Goal: Ask a question: Seek information or help from site administrators or community

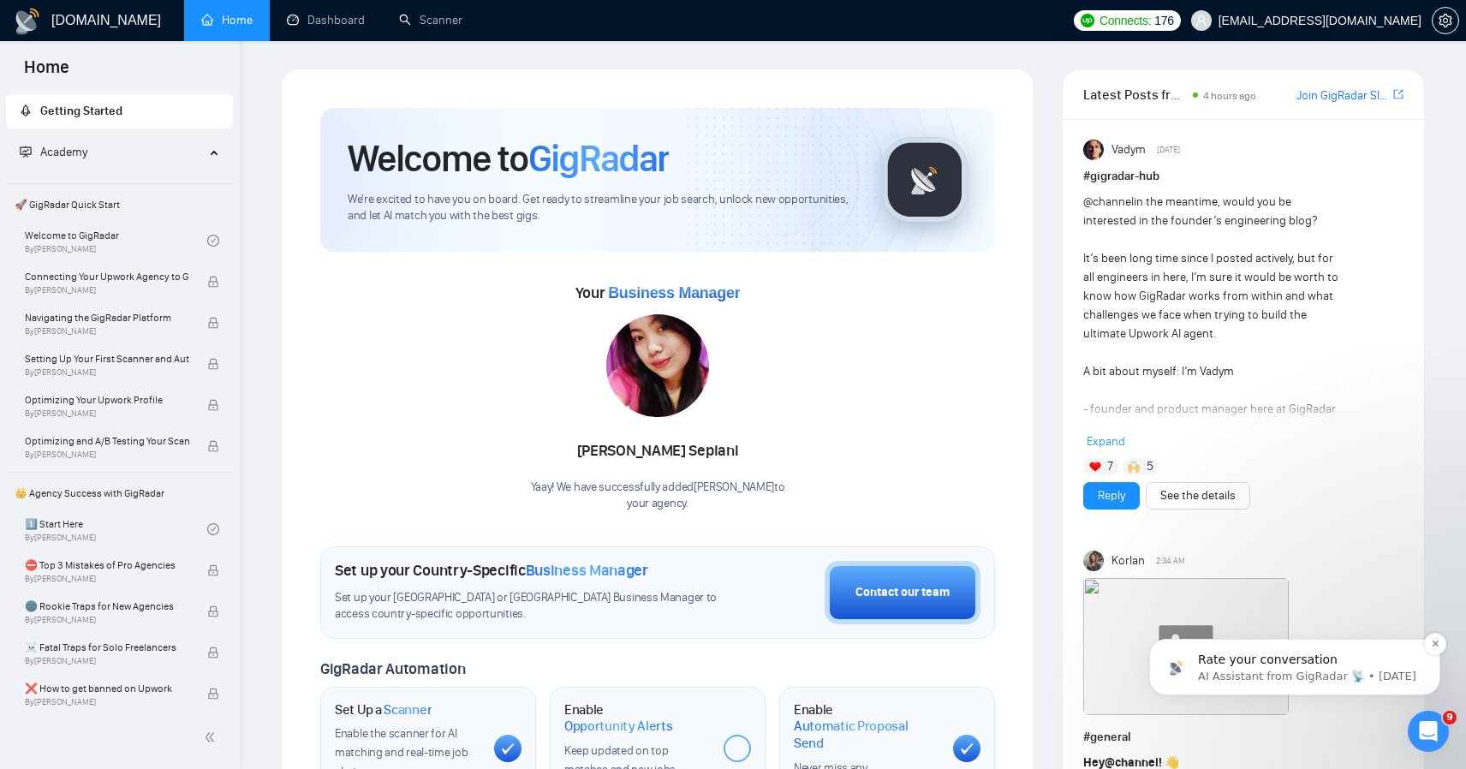
click at [1346, 667] on p "Rate your conversation" at bounding box center [1308, 660] width 221 height 17
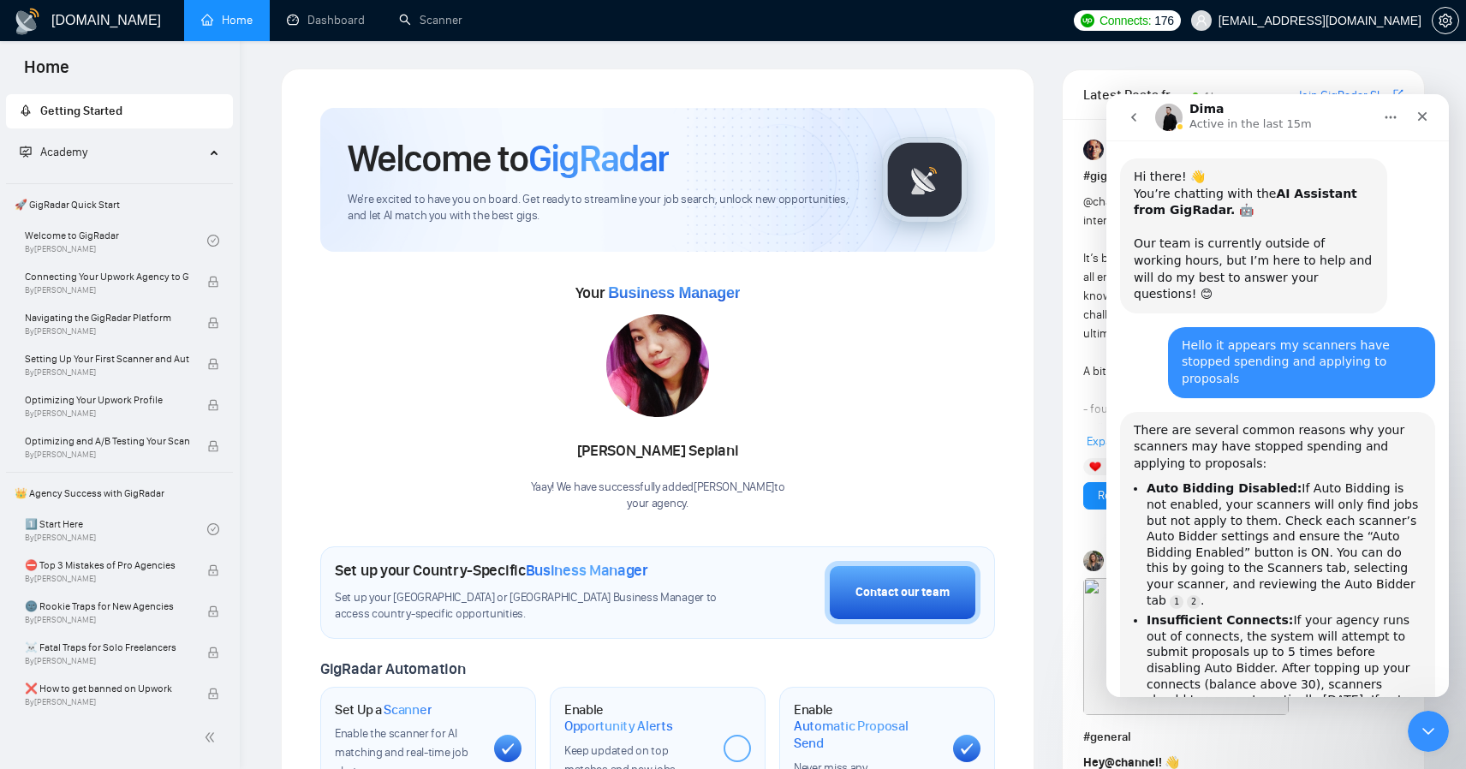
scroll to position [15, 0]
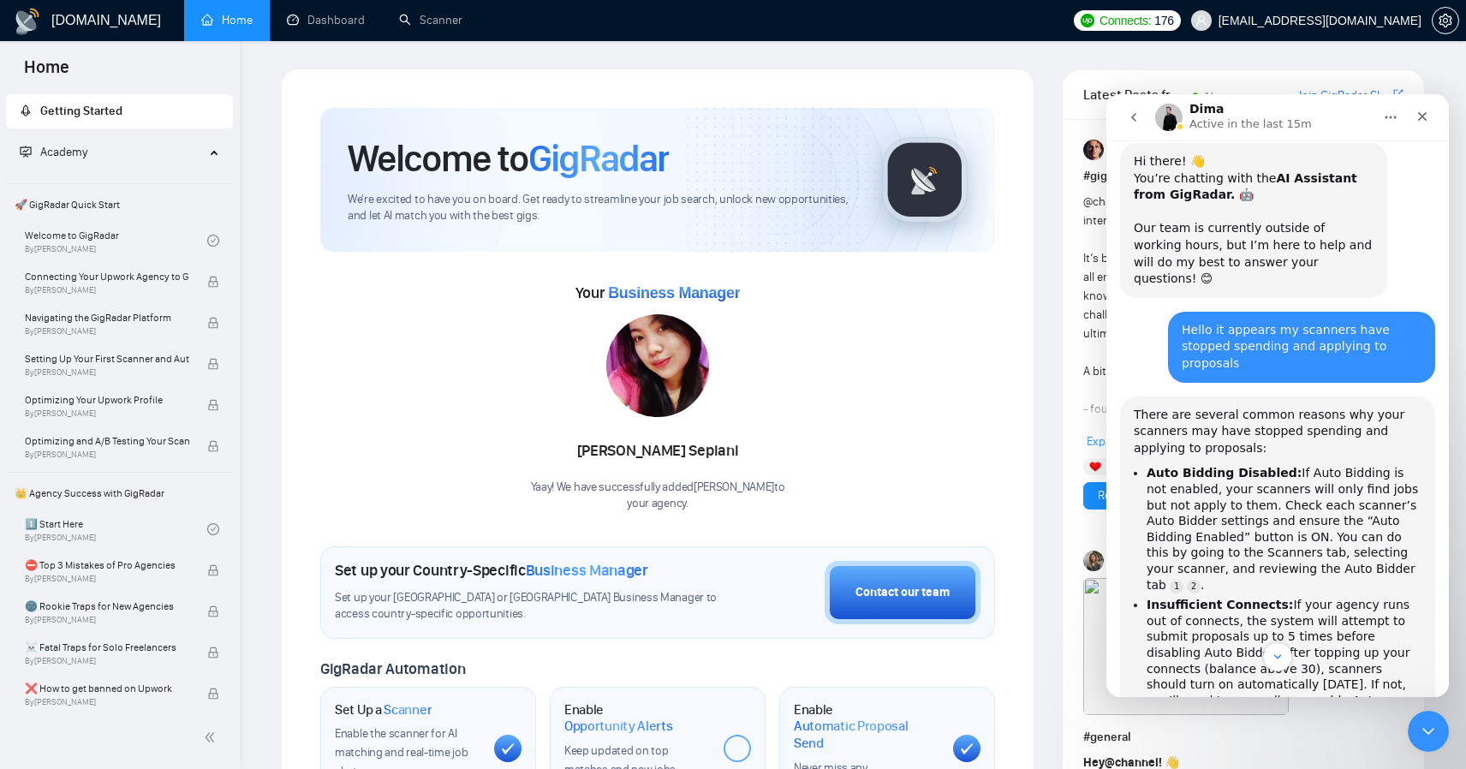
click at [1139, 125] on button "go back" at bounding box center [1134, 117] width 33 height 33
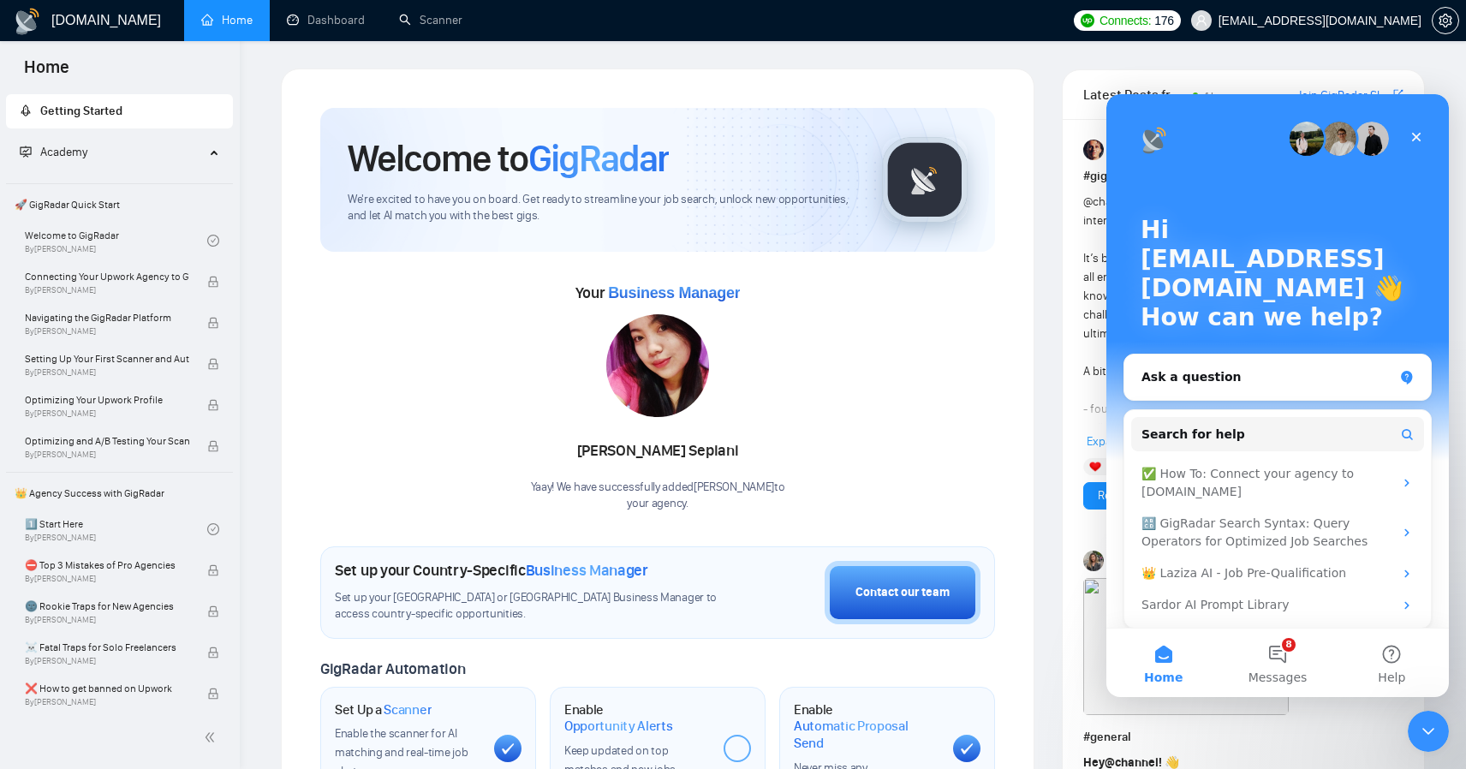
scroll to position [0, 0]
click at [1261, 369] on div "Ask a question" at bounding box center [1268, 377] width 252 height 18
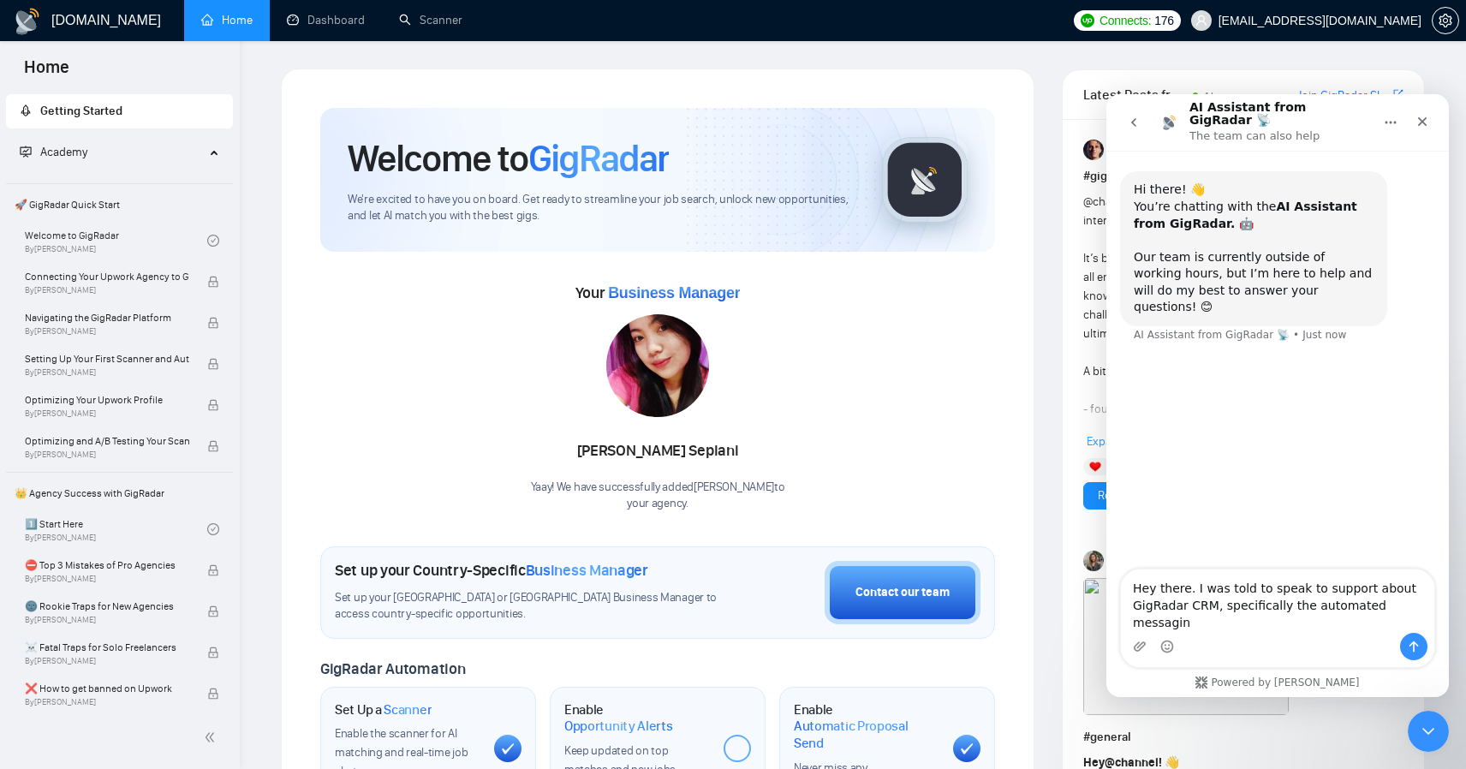
type textarea "Hey there. I was told to speak to support about GigRadar CRM, specifically the …"
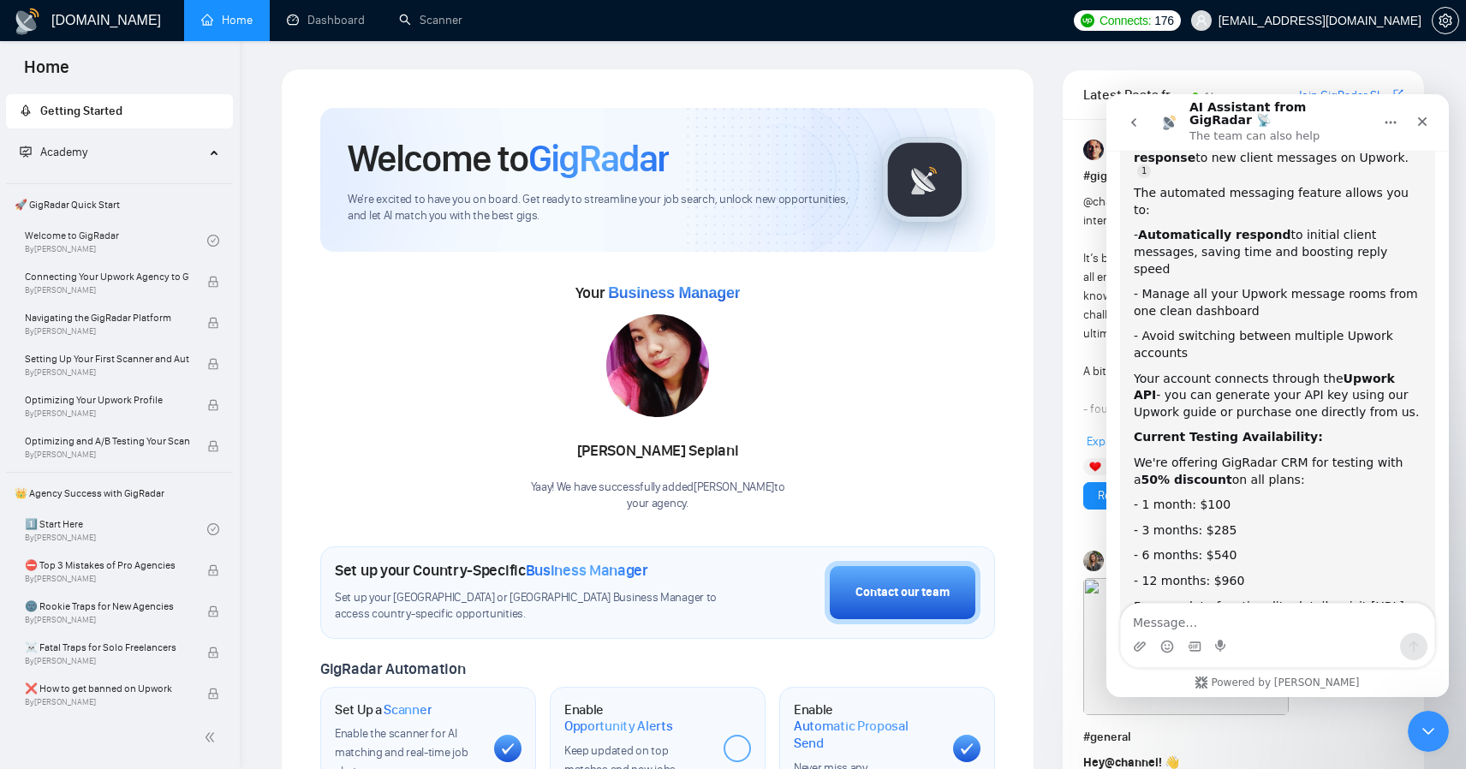
scroll to position [395, 0]
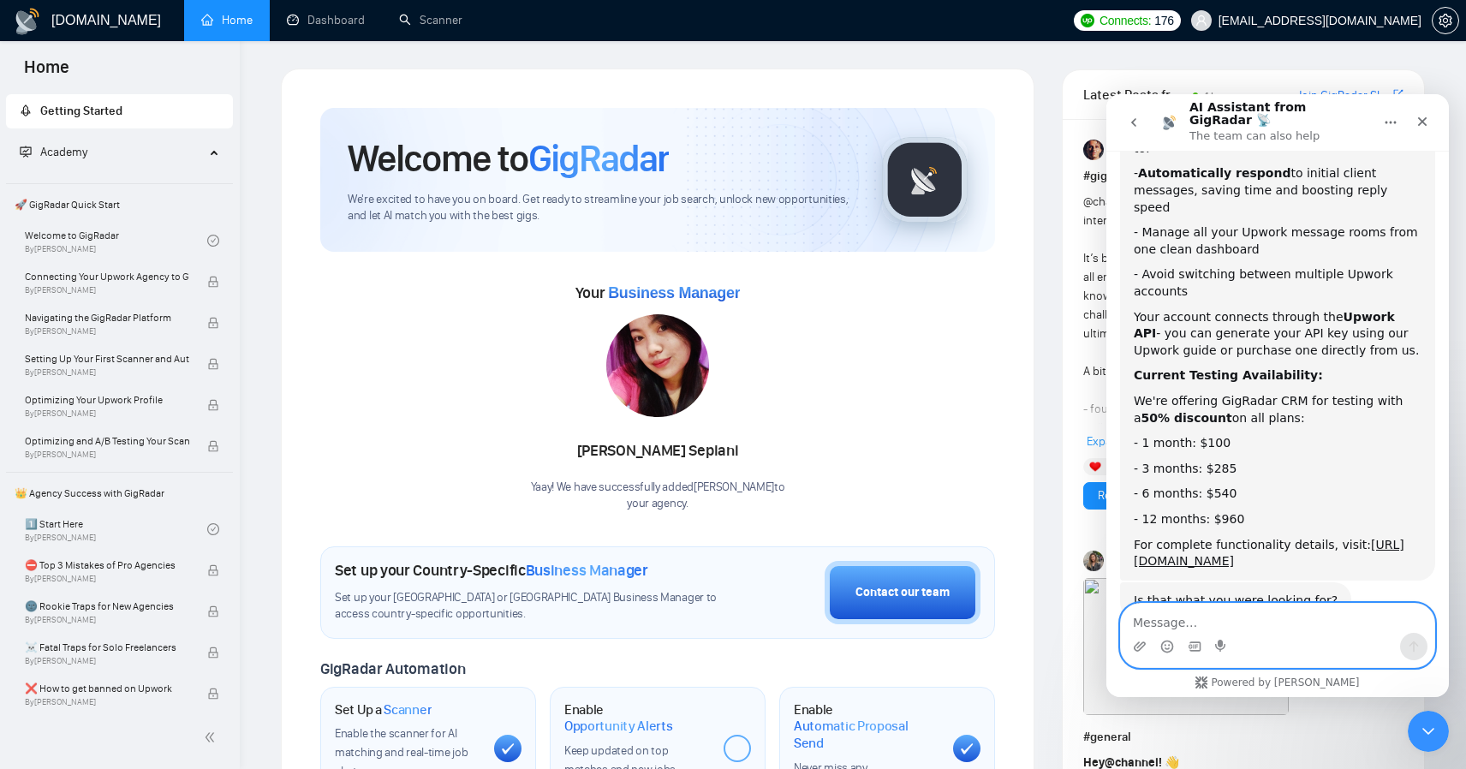
click at [1213, 614] on textarea "Message…" at bounding box center [1278, 618] width 314 height 29
type textarea "Yes. Let's do one month"
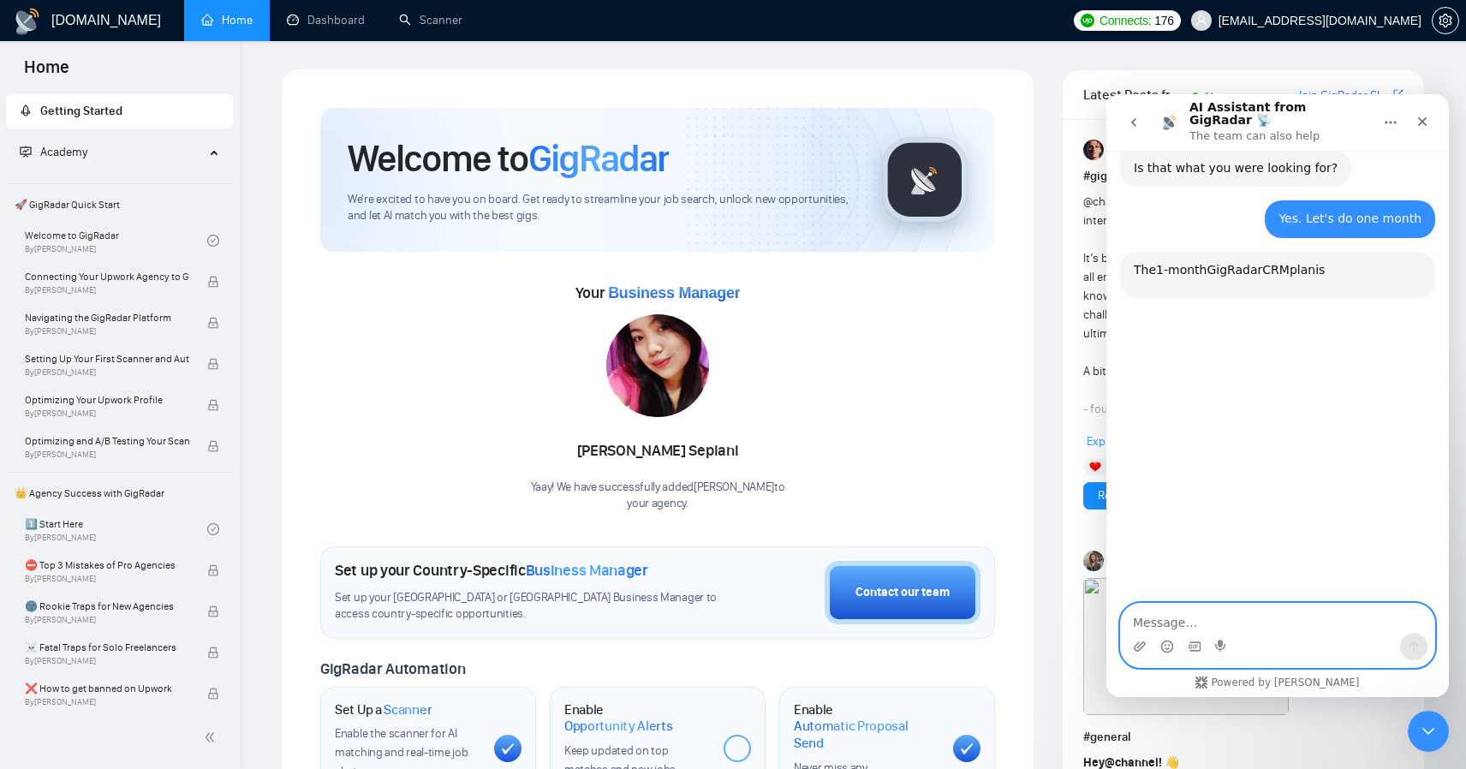
scroll to position [840, 0]
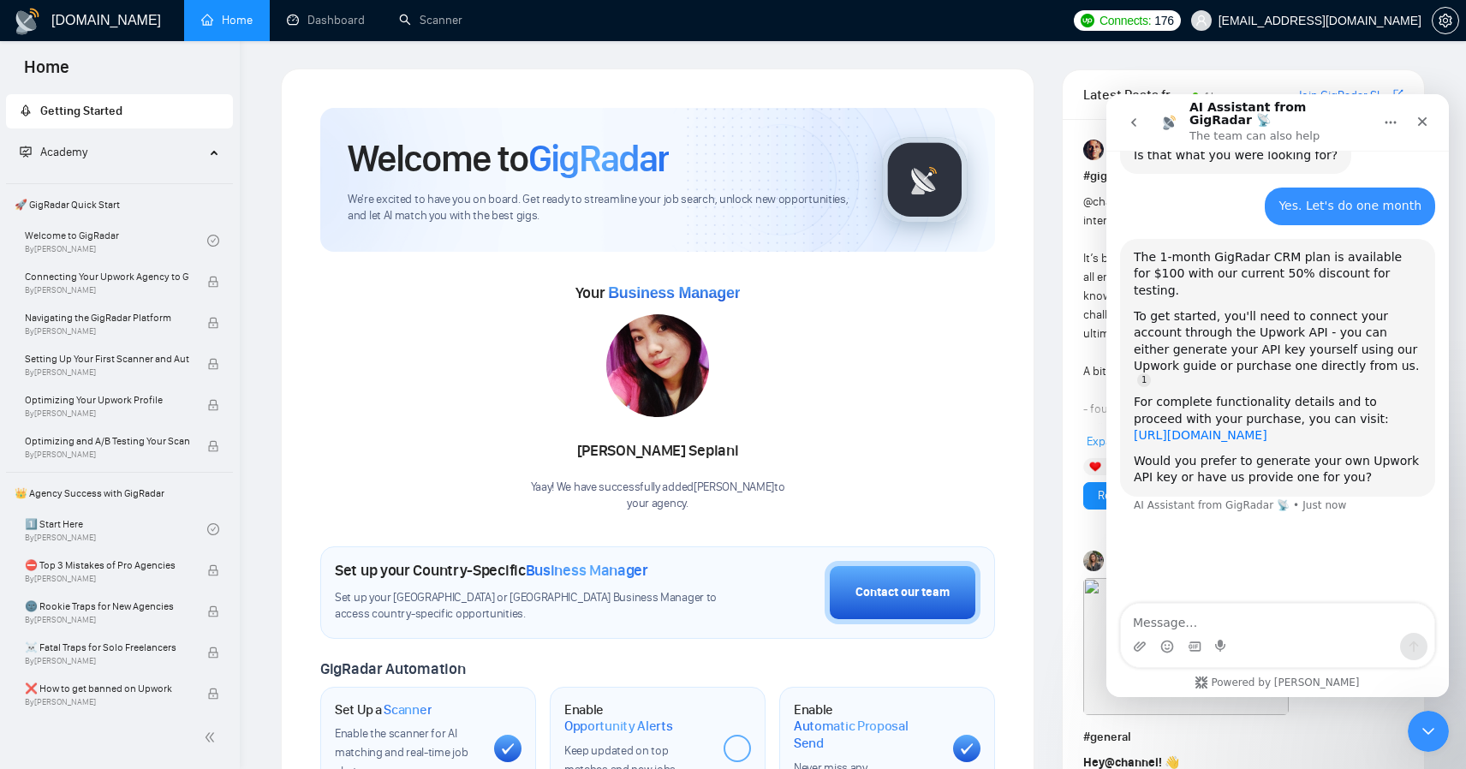
click at [1226, 428] on link "[URL][DOMAIN_NAME]" at bounding box center [1201, 435] width 134 height 14
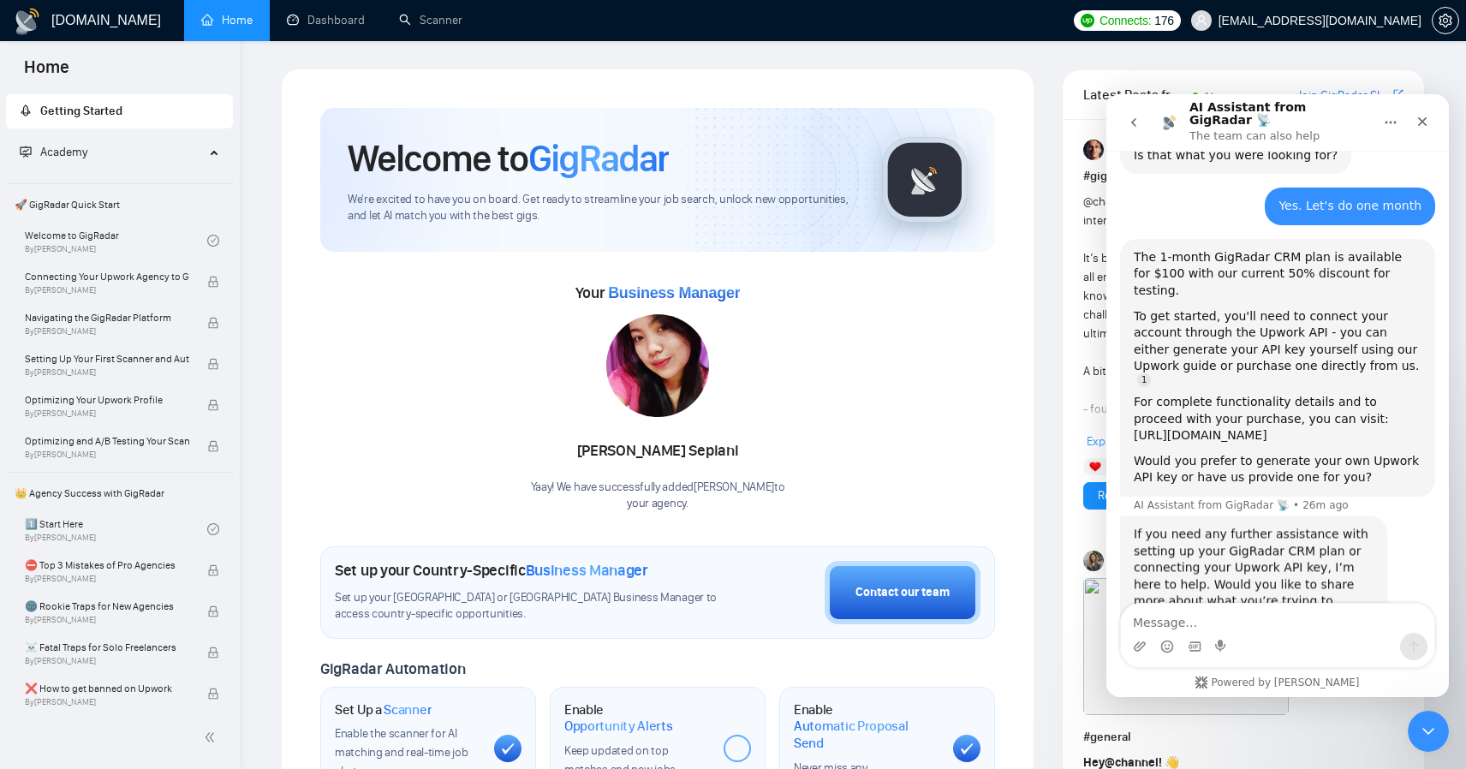
scroll to position [847, 0]
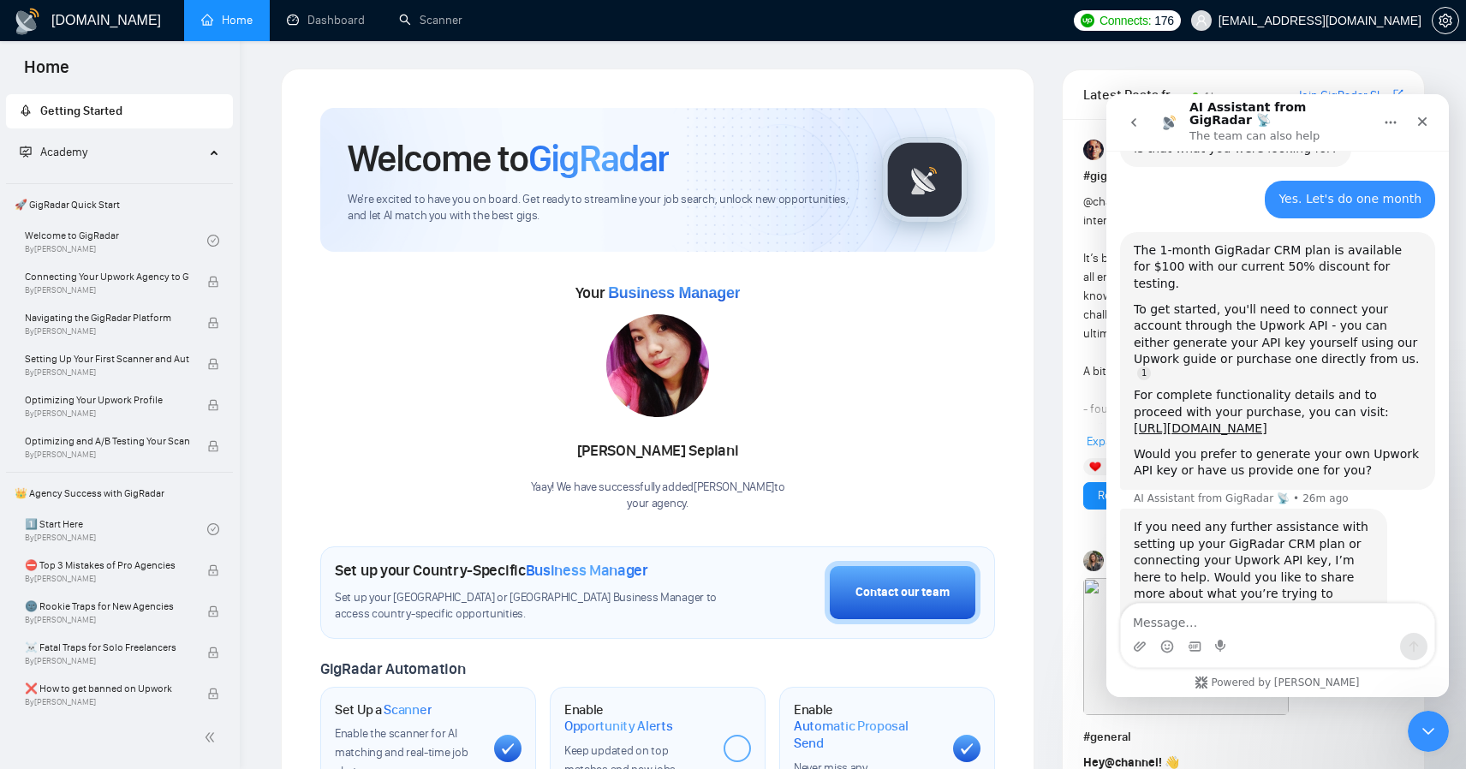
click at [1271, 242] on div "The 1-month GigRadar CRM plan is available for $100 with our current 50% discou…" at bounding box center [1278, 267] width 288 height 51
